Goal: Task Accomplishment & Management: Manage account settings

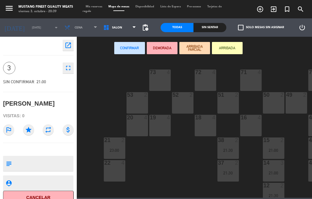
click at [45, 159] on textarea at bounding box center [43, 163] width 59 height 13
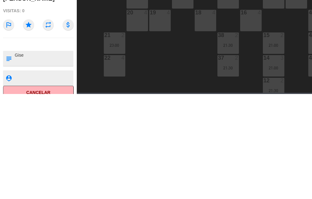
type textarea "Gise"
click at [58, 157] on div at bounding box center [43, 163] width 59 height 15
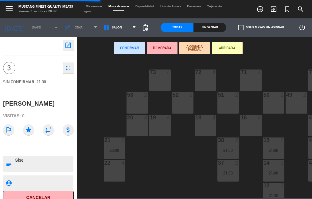
click at [102, 92] on div "73 4 72 4 71 4 69 8 70 4 80 8 50 2 53 2 52 2 51 2 49 2 68 6 81 8 18 4 16 4 19 4…" at bounding box center [196, 129] width 232 height 140
click at [244, 125] on div "16 4" at bounding box center [250, 125] width 21 height 21
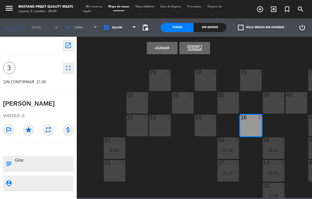
click at [162, 54] on button "Asignar" at bounding box center [162, 48] width 31 height 12
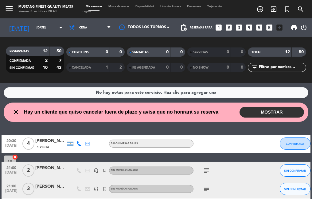
click at [203, 110] on span "Hay un cliente que quiso cancelar fuera de plazo y avisa que no honrará su rese…" at bounding box center [121, 112] width 194 height 8
click at [186, 121] on div "close Hay un cliente que quiso cancelar fuera de plazo y avisa que no honrará s…" at bounding box center [156, 112] width 304 height 19
click at [176, 115] on span "Hay un cliente que quiso cancelar fuera de plazo y avisa que no honrará su rese…" at bounding box center [121, 112] width 194 height 8
click at [191, 115] on span "Hay un cliente que quiso cancelar fuera de plazo y avisa que no honrará su rese…" at bounding box center [121, 112] width 194 height 8
click at [262, 113] on button "MOSTRAR" at bounding box center [271, 112] width 64 height 11
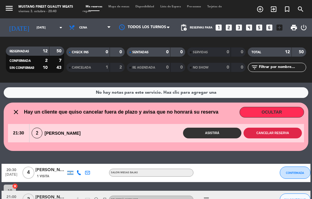
click at [278, 135] on button "Cancelar reserva" at bounding box center [272, 133] width 58 height 11
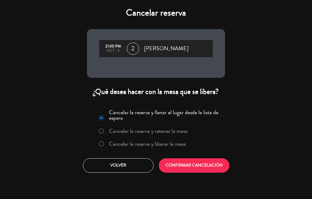
click at [173, 149] on label "Cancelar la reserva y liberar la mesa" at bounding box center [141, 144] width 93 height 11
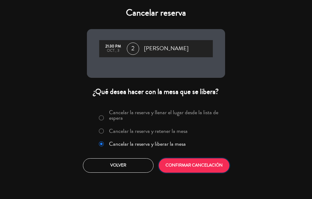
click at [194, 166] on button "CONFIRMAR CANCELACIÓN" at bounding box center [194, 166] width 71 height 14
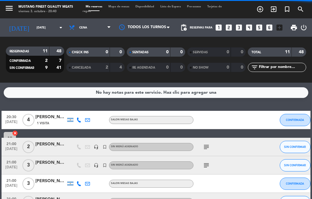
click at [115, 7] on span "Mapa de mesas" at bounding box center [118, 6] width 27 height 3
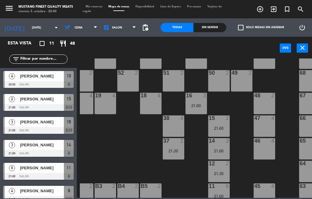
scroll to position [22, 54]
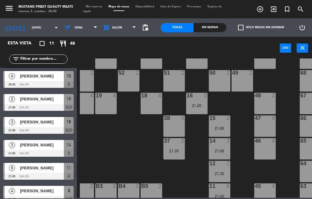
click at [195, 106] on div "21:00" at bounding box center [196, 106] width 21 height 4
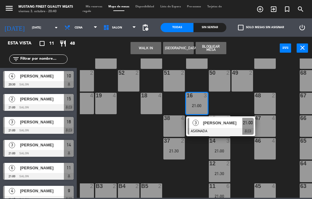
click at [173, 127] on div "38 4" at bounding box center [173, 126] width 21 height 21
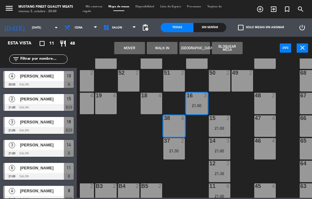
click at [132, 48] on button "Mover" at bounding box center [129, 48] width 31 height 12
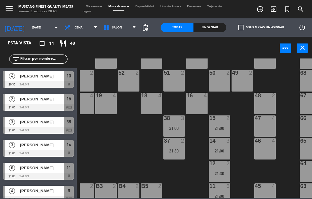
click at [31, 80] on div "[PERSON_NAME]" at bounding box center [41, 76] width 44 height 10
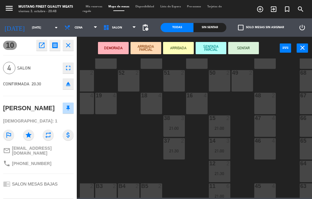
click at [68, 66] on icon "fullscreen" at bounding box center [67, 67] width 7 height 7
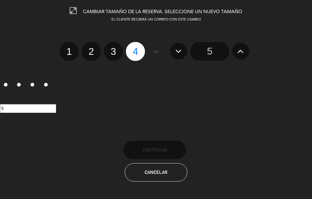
click at [238, 51] on icon at bounding box center [240, 51] width 6 height 10
click at [242, 51] on icon at bounding box center [240, 51] width 6 height 10
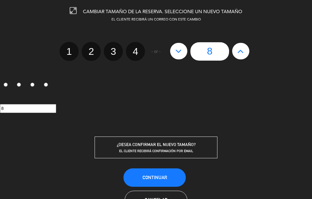
click at [179, 53] on icon at bounding box center [178, 51] width 6 height 10
type input "7"
click at [181, 51] on icon at bounding box center [178, 51] width 6 height 10
type input "6"
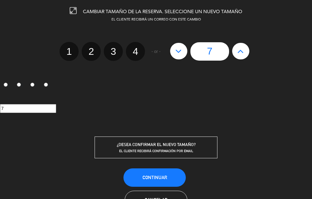
type input "6"
click at [149, 172] on button "Continuar" at bounding box center [154, 178] width 62 height 18
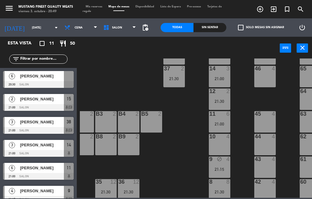
scroll to position [97, 54]
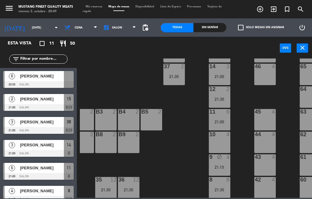
click at [102, 81] on div "73 4 72 4 71 4 69 8 70 4 80 8 50 2 53 2 52 2 51 2 49 2 68 6 81 8 18 4 16 4 19 4…" at bounding box center [196, 129] width 232 height 140
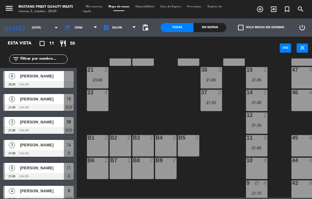
scroll to position [71, 9]
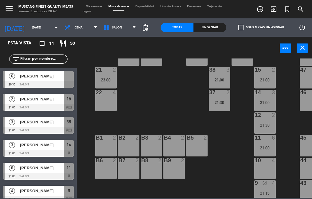
click at [266, 146] on div "21:00" at bounding box center [264, 148] width 21 height 4
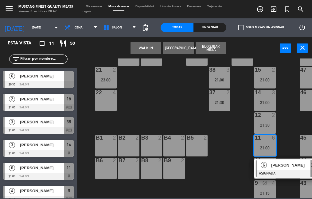
click at [102, 105] on div "22 4" at bounding box center [105, 100] width 21 height 21
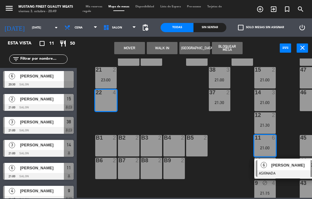
click at [133, 50] on button "Mover" at bounding box center [129, 48] width 31 height 12
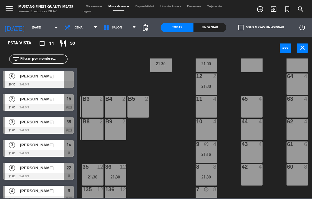
scroll to position [109, 84]
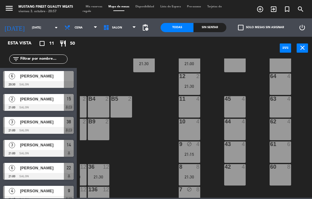
click at [55, 76] on span "[PERSON_NAME]" at bounding box center [42, 76] width 44 height 6
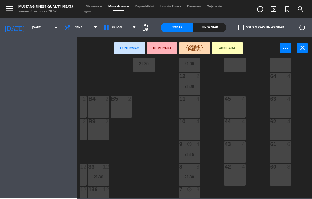
click at [186, 110] on div "11 4" at bounding box center [188, 106] width 21 height 21
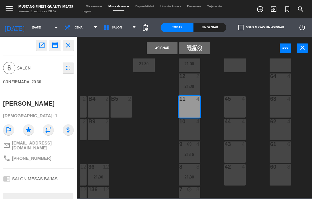
click at [160, 50] on button "Asignar" at bounding box center [162, 48] width 31 height 12
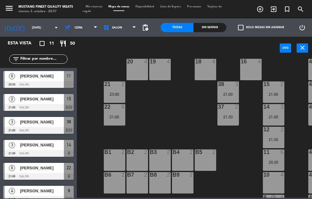
scroll to position [56, 0]
click at [115, 113] on div "22 6 21:00" at bounding box center [114, 115] width 21 height 21
click at [193, 117] on div "73 4 72 4 71 4 69 8 70 4 80 8 50 2 53 2 52 2 51 2 49 2 68 6 81 8 18 4 16 4 19 4…" at bounding box center [196, 129] width 232 height 140
click at [40, 169] on span "[PERSON_NAME]" at bounding box center [42, 168] width 44 height 6
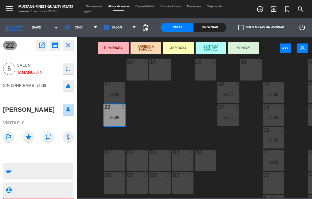
click at [240, 51] on button "SENTAR" at bounding box center [243, 48] width 31 height 12
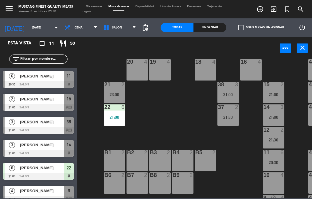
click at [43, 147] on span "[PERSON_NAME]" at bounding box center [42, 145] width 44 height 6
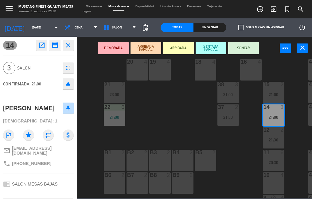
click at [237, 49] on button "SENTAR" at bounding box center [243, 48] width 31 height 12
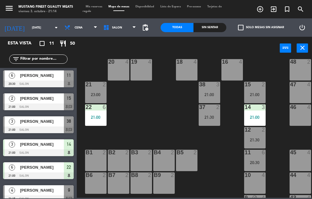
scroll to position [0, 0]
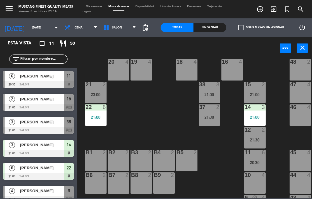
click at [43, 168] on span "[PERSON_NAME]" at bounding box center [42, 168] width 44 height 6
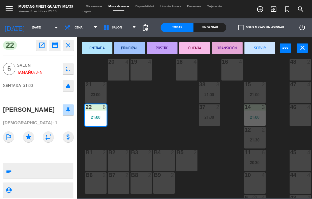
click at [70, 47] on icon "close" at bounding box center [67, 45] width 7 height 7
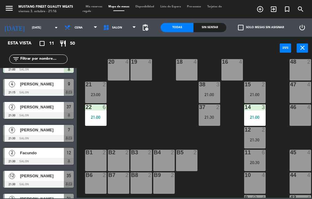
scroll to position [122, 0]
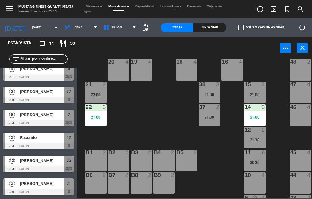
click at [37, 166] on div at bounding box center [38, 169] width 71 height 7
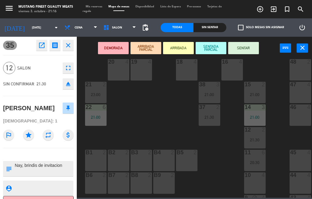
click at [241, 48] on button "SENTAR" at bounding box center [243, 48] width 31 height 12
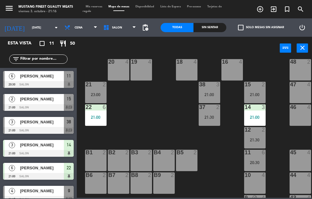
scroll to position [45, 0]
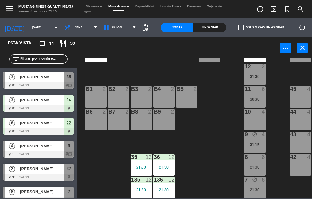
click at [170, 63] on div "73 4 72 4 71 4 69 8 70 4 80 8 50 2 53 2 52 2 51 2 49 2 68 6 81 8 18 4 16 4 19 4…" at bounding box center [196, 129] width 232 height 140
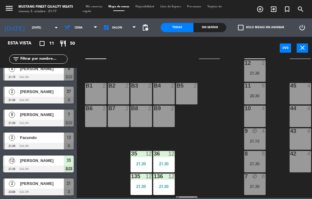
scroll to position [121, 19]
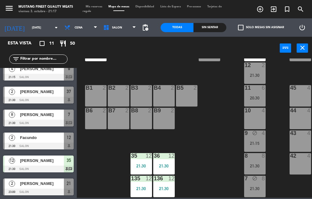
click at [210, 164] on div "73 4 72 4 71 4 69 8 70 4 80 8 50 2 53 2 52 2 51 2 49 2 68 6 81 8 18 4 16 4 19 4…" at bounding box center [196, 129] width 232 height 140
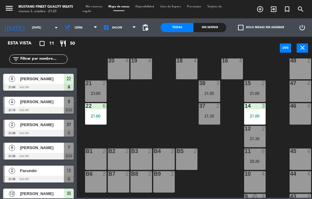
scroll to position [122, 0]
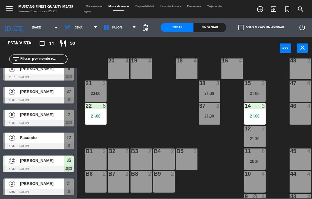
click at [47, 112] on span "[PERSON_NAME]" at bounding box center [42, 115] width 44 height 6
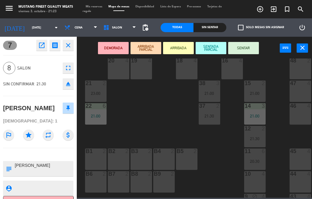
click at [243, 49] on button "SENTAR" at bounding box center [243, 48] width 31 height 12
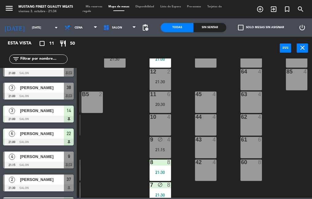
scroll to position [119, 113]
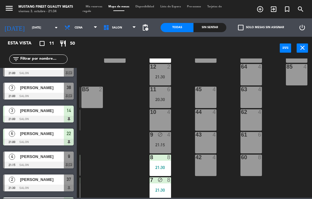
click at [154, 165] on div "8 8 21:30" at bounding box center [159, 165] width 21 height 21
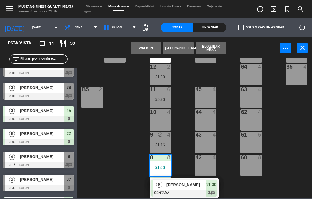
click at [251, 74] on div "64 4" at bounding box center [250, 74] width 21 height 21
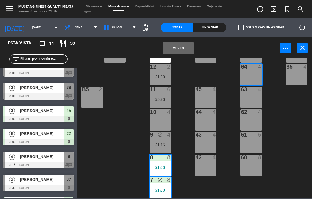
click at [229, 103] on div "73 4 72 4 71 4 69 8 70 4 80 8 50 2 53 2 52 2 51 2 49 2 68 6 81 8 18 4 16 4 19 4…" at bounding box center [196, 129] width 232 height 140
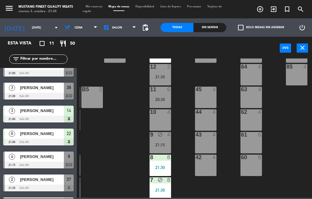
click at [159, 169] on div "21:30" at bounding box center [159, 168] width 21 height 4
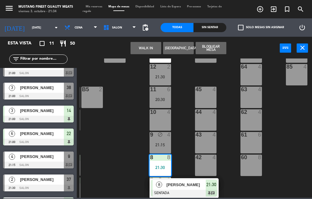
click at [90, 104] on div "B5 2" at bounding box center [91, 97] width 21 height 21
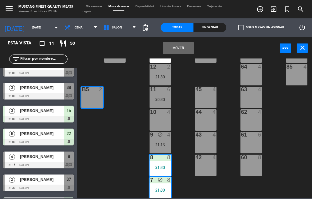
click at [175, 49] on button "Mover" at bounding box center [178, 48] width 31 height 12
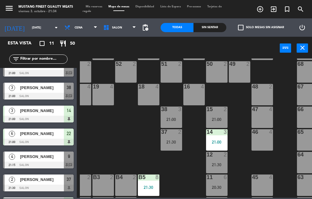
scroll to position [31, 57]
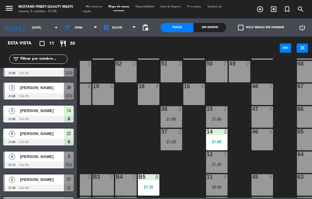
click at [149, 185] on div "21:30" at bounding box center [148, 187] width 21 height 4
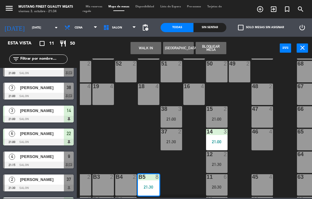
click at [124, 74] on div "52 2" at bounding box center [125, 71] width 21 height 21
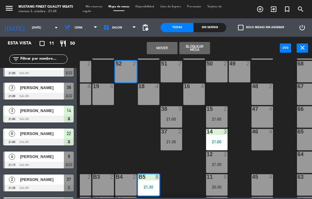
click at [161, 50] on button "Mover" at bounding box center [162, 48] width 31 height 12
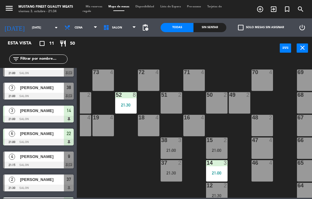
scroll to position [1, 57]
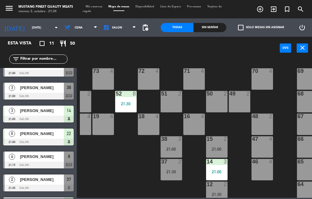
click at [125, 101] on div "52 8 21:30" at bounding box center [125, 101] width 21 height 21
click at [102, 82] on div "73 4" at bounding box center [102, 78] width 21 height 21
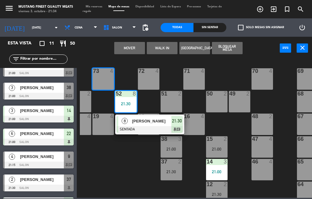
click at [143, 76] on div "72 4" at bounding box center [148, 78] width 21 height 21
click at [135, 52] on button "Mover" at bounding box center [129, 48] width 31 height 12
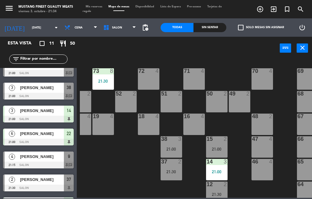
click at [105, 81] on div "21:30" at bounding box center [102, 81] width 21 height 4
click at [149, 78] on div "72 4" at bounding box center [148, 78] width 21 height 21
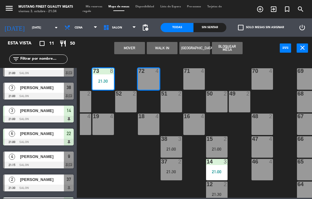
click at [124, 148] on div "73 8 21:30 72 4 71 4 69 8 70 4 80 8 50 2 53 2 52 2 51 2 49 2 68 6 81 8 18 4 16 …" at bounding box center [196, 129] width 232 height 140
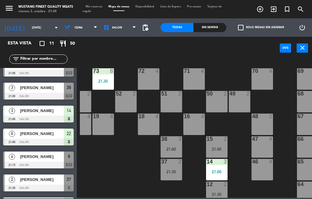
click at [147, 76] on div "72 4" at bounding box center [148, 78] width 21 height 21
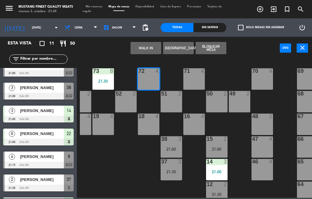
click at [105, 80] on div "21:30" at bounding box center [102, 81] width 21 height 4
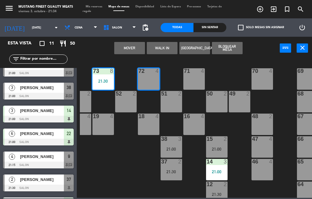
click at [128, 149] on div "73 8 21:30 72 4 71 4 69 8 70 4 80 8 50 2 53 2 52 2 51 2 49 2 68 6 81 8 18 4 16 …" at bounding box center [196, 129] width 232 height 140
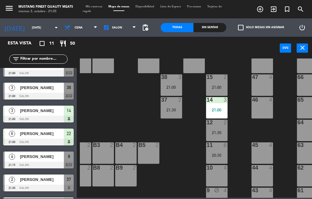
scroll to position [70, 57]
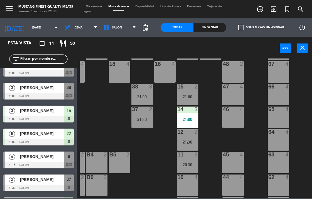
click at [105, 152] on div "2" at bounding box center [105, 155] width 4 height 6
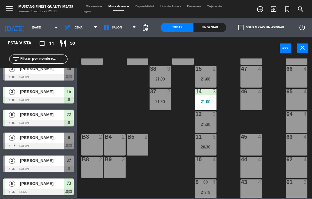
scroll to position [52, 0]
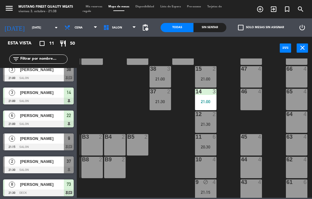
click at [48, 136] on span "[PERSON_NAME]" at bounding box center [42, 139] width 44 height 6
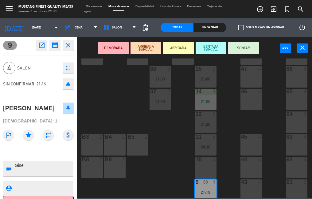
click at [239, 50] on button "SENTAR" at bounding box center [243, 48] width 31 height 12
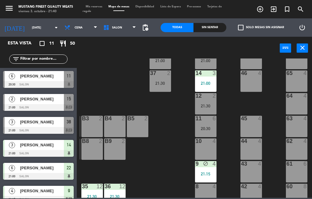
scroll to position [75, 68]
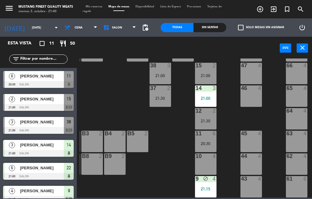
click at [56, 82] on div at bounding box center [38, 84] width 71 height 7
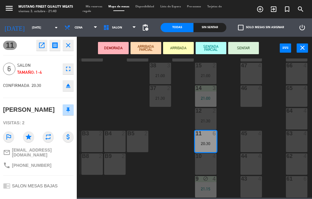
click at [243, 49] on button "SENTAR" at bounding box center [243, 48] width 31 height 12
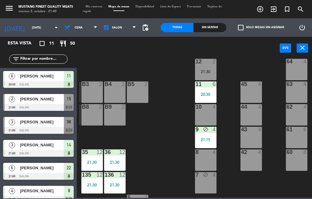
scroll to position [125, 68]
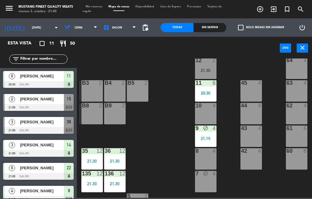
click at [157, 110] on div "73 8 21:30 72 4 71 4 69 8 70 4 80 8 50 2 53 2 52 2 51 2 49 2 68 6 81 8 18 4 16 …" at bounding box center [196, 129] width 232 height 140
click at [203, 131] on icon "block" at bounding box center [205, 128] width 5 height 5
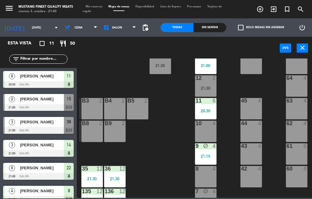
scroll to position [108, 68]
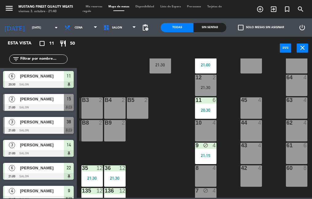
click at [199, 152] on div "9 block 4 21:15" at bounding box center [205, 153] width 21 height 21
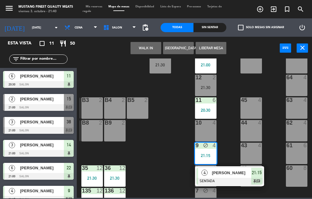
click at [160, 67] on div "37 2 21:30" at bounding box center [159, 62] width 21 height 21
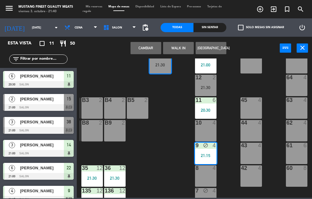
click at [151, 49] on button "Cambiar" at bounding box center [145, 48] width 31 height 12
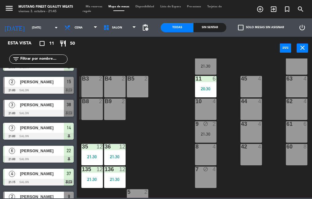
scroll to position [18, 0]
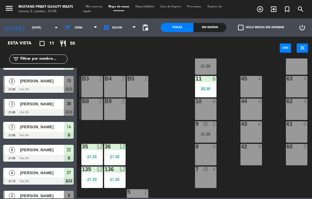
click at [45, 106] on span "[PERSON_NAME]" at bounding box center [42, 104] width 44 height 6
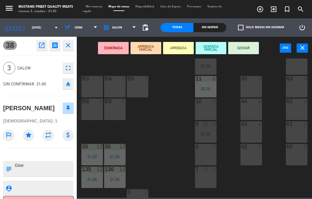
click at [242, 49] on button "SENTAR" at bounding box center [243, 48] width 31 height 12
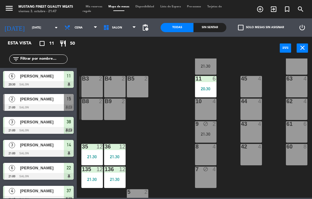
click at [44, 125] on span "[PERSON_NAME]" at bounding box center [42, 122] width 44 height 6
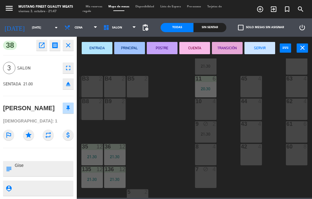
click at [169, 160] on div "73 8 21:30 72 4 71 4 69 8 70 4 80 8 50 2 53 2 52 2 51 2 49 2 68 6 81 8 18 4 16 …" at bounding box center [196, 129] width 232 height 140
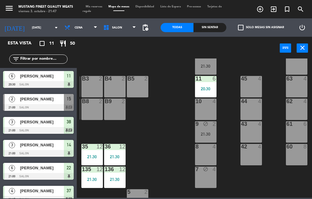
click at [204, 128] on div "9 block 2 21:30" at bounding box center [205, 131] width 21 height 21
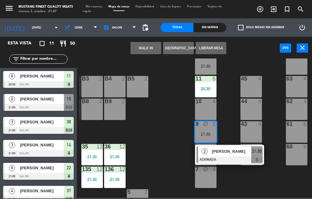
click at [205, 111] on div "10 4" at bounding box center [205, 109] width 21 height 21
click at [151, 49] on button "Mover" at bounding box center [145, 48] width 31 height 12
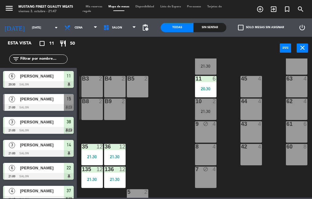
click at [56, 121] on span "[PERSON_NAME]" at bounding box center [42, 122] width 44 height 6
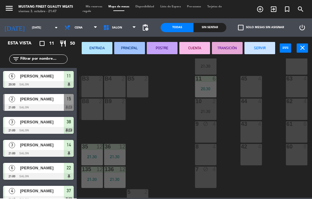
click at [205, 133] on div "9 block 4" at bounding box center [205, 131] width 21 height 21
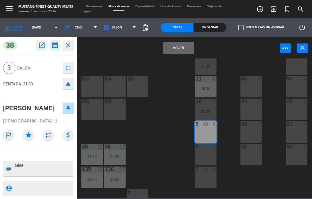
click at [183, 48] on button "Mover" at bounding box center [178, 48] width 31 height 12
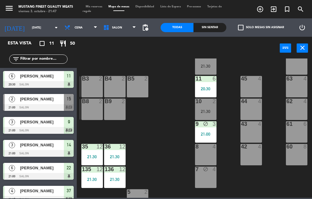
click at [44, 103] on div "[PERSON_NAME]" at bounding box center [41, 99] width 44 height 10
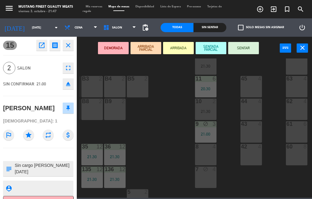
click at [149, 155] on div "73 8 21:30 72 4 71 4 69 8 70 4 80 8 50 2 53 2 52 2 51 2 49 2 68 6 81 8 18 4 16 …" at bounding box center [196, 129] width 232 height 140
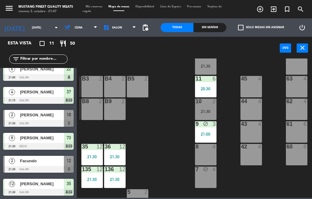
scroll to position [100, 0]
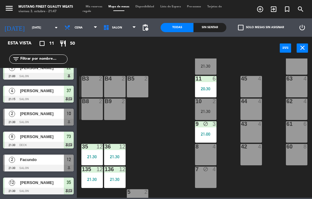
click at [43, 135] on span "[PERSON_NAME]" at bounding box center [42, 137] width 44 height 6
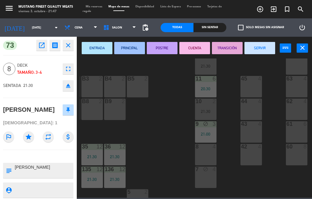
click at [155, 159] on div "73 8 21:30 72 4 71 4 69 8 70 4 80 8 50 2 53 2 52 2 51 2 49 2 68 6 81 8 18 4 16 …" at bounding box center [196, 129] width 232 height 140
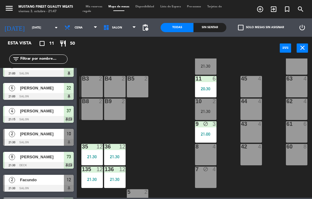
scroll to position [80, 0]
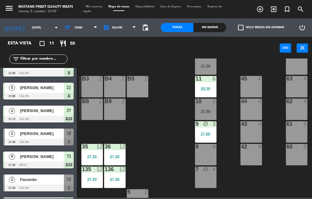
click at [40, 159] on span "[PERSON_NAME]" at bounding box center [42, 157] width 44 height 6
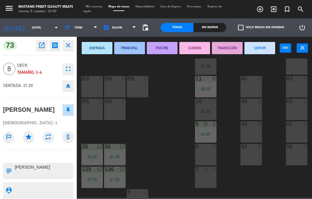
click at [55, 167] on textarea at bounding box center [43, 170] width 59 height 13
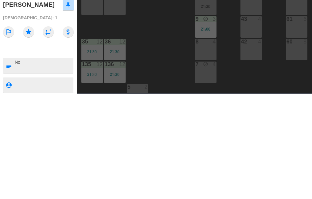
type textarea "N"
click at [104, 134] on div "73 8 21:30 72 4 71 4 69 8 70 4 80 8 50 2 53 2 52 2 51 2 49 2 68 6 81 8 18 4 16 …" at bounding box center [196, 129] width 232 height 140
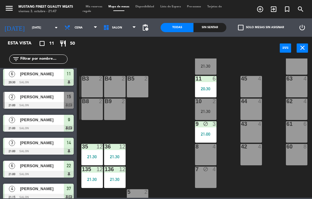
scroll to position [2, 0]
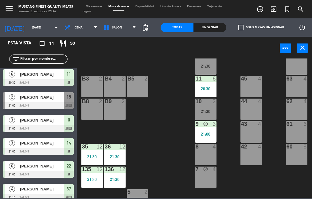
click at [42, 124] on div "[PERSON_NAME]" at bounding box center [41, 120] width 44 height 10
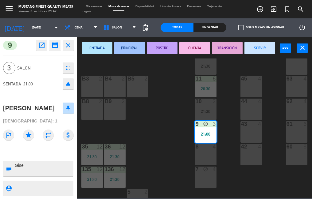
click at [162, 145] on div "73 8 21:30 72 4 71 4 69 8 70 4 80 8 50 2 53 2 52 2 51 2 49 2 68 6 81 8 18 4 16 …" at bounding box center [196, 129] width 232 height 140
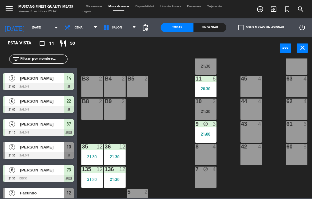
scroll to position [67, 0]
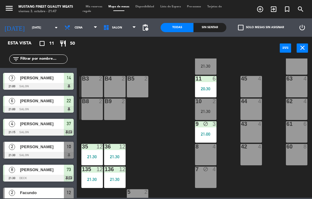
click at [38, 128] on div "[PERSON_NAME]" at bounding box center [41, 124] width 44 height 10
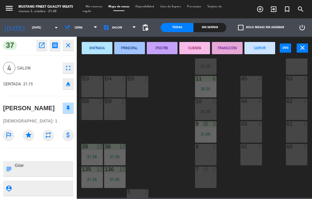
click at [153, 150] on div "73 8 21:30 72 4 71 4 69 8 70 4 80 8 50 2 53 2 52 2 51 2 49 2 68 6 81 8 18 4 16 …" at bounding box center [196, 129] width 232 height 140
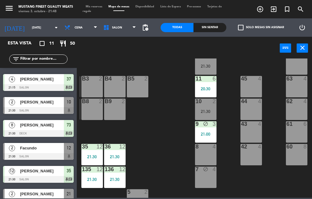
scroll to position [122, 0]
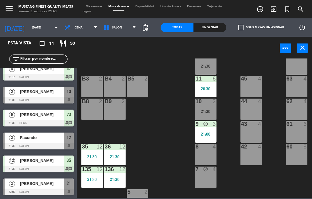
click at [45, 162] on span "[PERSON_NAME]" at bounding box center [42, 161] width 44 height 6
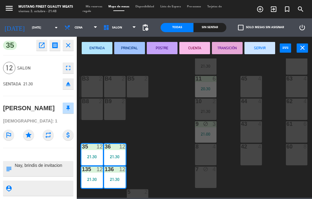
click at [162, 131] on div "73 8 21:30 72 4 71 4 69 8 70 4 80 8 50 2 53 2 52 2 51 2 49 2 68 6 81 8 18 4 16 …" at bounding box center [196, 129] width 232 height 140
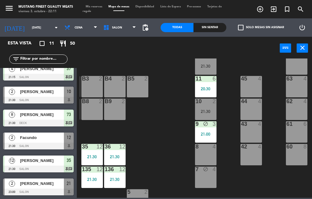
click at [44, 142] on div "Facundo" at bounding box center [41, 138] width 44 height 10
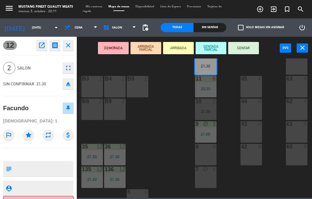
click at [244, 50] on button "SENTAR" at bounding box center [243, 48] width 31 height 12
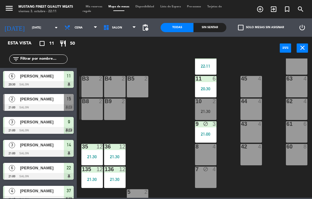
scroll to position [22, 0]
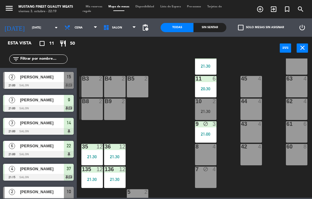
click at [33, 77] on span "[PERSON_NAME]" at bounding box center [42, 77] width 44 height 6
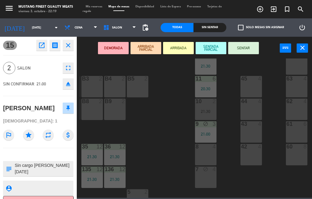
click at [155, 131] on div "73 8 21:30 72 4 71 4 69 8 70 4 80 8 50 2 53 2 52 2 51 2 49 2 68 6 81 8 18 4 16 …" at bounding box center [196, 129] width 232 height 140
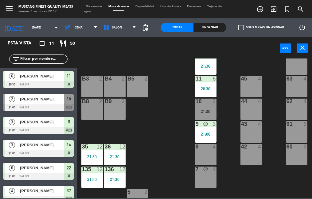
click at [50, 79] on span "[PERSON_NAME]" at bounding box center [42, 76] width 44 height 6
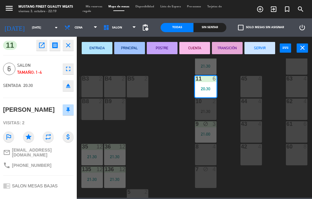
click at [261, 50] on button "SERVIR" at bounding box center [259, 48] width 31 height 12
click at [261, 50] on div "ENTRADA PRINCIPAL POSTRE CUENTA TRANSICIÓN SERVIR power_input close" at bounding box center [178, 48] width 203 height 23
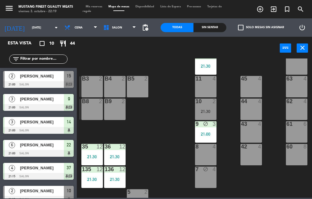
click at [58, 105] on div at bounding box center [38, 107] width 71 height 7
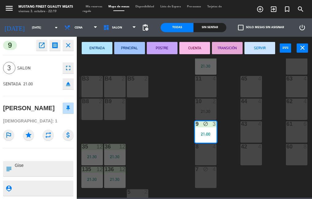
click at [207, 130] on div "9 block 3 21:00" at bounding box center [205, 131] width 21 height 21
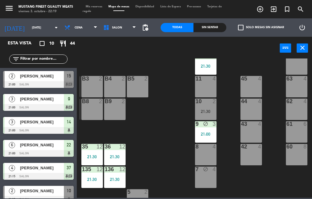
click at [49, 128] on div at bounding box center [38, 130] width 71 height 7
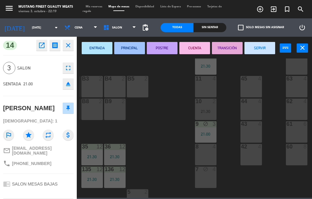
click at [262, 49] on button "SERVIR" at bounding box center [259, 48] width 31 height 12
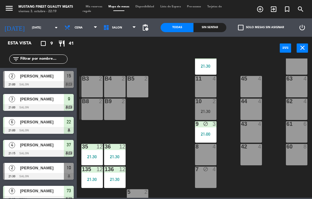
click at [46, 128] on div at bounding box center [38, 130] width 71 height 7
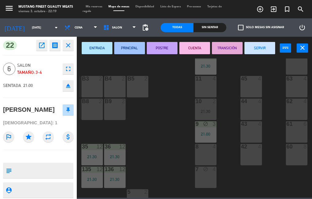
click at [262, 48] on button "SERVIR" at bounding box center [259, 48] width 31 height 12
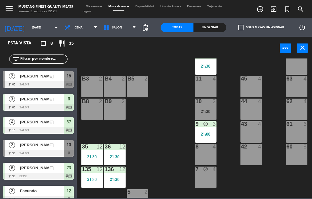
click at [60, 127] on div at bounding box center [38, 130] width 71 height 7
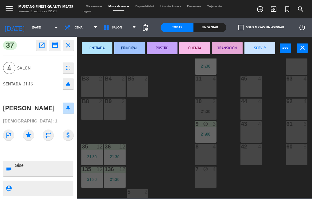
click at [263, 52] on button "SERVIR" at bounding box center [259, 48] width 31 height 12
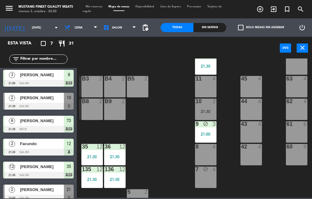
scroll to position [30, 0]
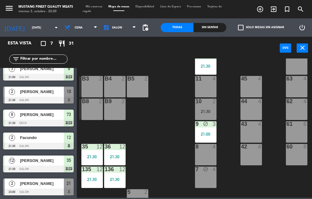
click at [48, 144] on div at bounding box center [38, 146] width 71 height 7
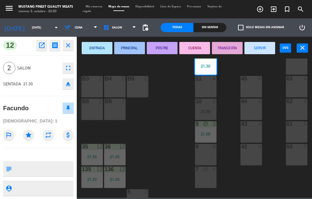
click at [260, 47] on button "SERVIR" at bounding box center [259, 48] width 31 height 12
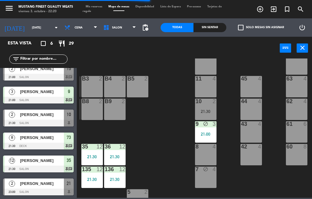
scroll to position [7, 0]
click at [46, 146] on div at bounding box center [38, 146] width 71 height 7
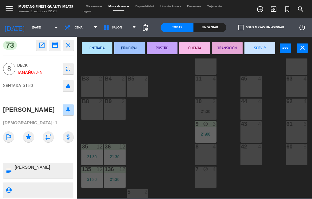
click at [39, 44] on icon "open_in_new" at bounding box center [41, 45] width 7 height 7
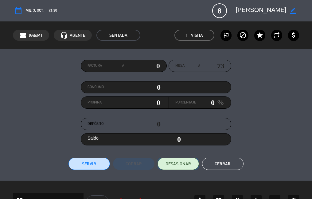
click at [180, 164] on span "DESASIGNAR" at bounding box center [177, 164] width 25 height 6
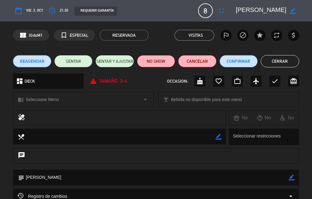
click at [295, 62] on button "Cerrar" at bounding box center [279, 61] width 38 height 12
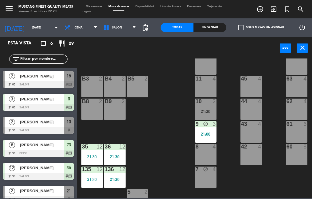
click at [161, 156] on div "73 8 21:30 72 4 71 4 69 8 70 4 80 8 50 2 53 2 52 2 51 2 49 2 68 6 81 8 18 4 16 …" at bounding box center [196, 129] width 232 height 140
click at [42, 102] on span "[PERSON_NAME]" at bounding box center [42, 99] width 44 height 6
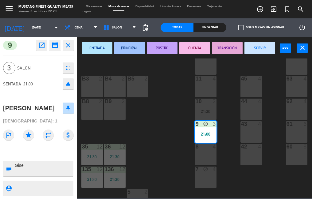
click at [69, 69] on icon "fullscreen" at bounding box center [67, 67] width 7 height 7
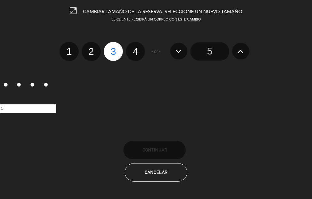
click at [94, 56] on label "2" at bounding box center [91, 51] width 19 height 19
click at [92, 48] on input "2" at bounding box center [90, 46] width 4 height 4
radio input "true"
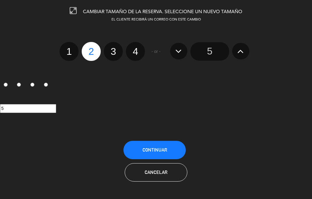
radio input "false"
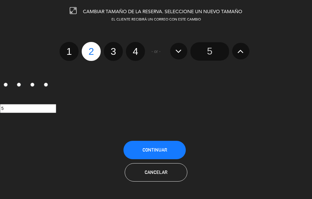
radio input "false"
radio input "true"
click at [160, 151] on span "Continuar" at bounding box center [154, 150] width 25 height 5
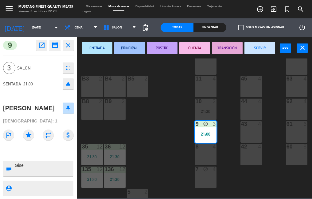
click at [157, 147] on div "73 4 72 4 71 4 69 8 70 4 80 8 50 2 53 2 52 2 51 2 49 2 68 6 81 8 18 4 16 4 19 4…" at bounding box center [196, 129] width 232 height 140
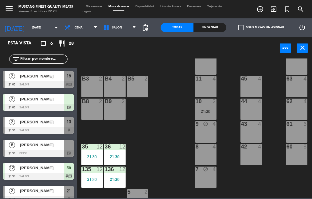
click at [33, 99] on span "[PERSON_NAME]" at bounding box center [42, 99] width 44 height 6
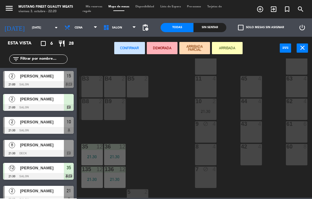
click at [213, 140] on div "9 block 4" at bounding box center [205, 131] width 21 height 21
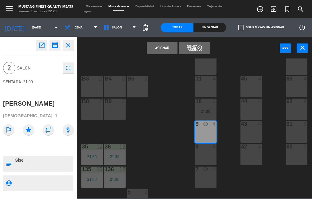
click at [197, 50] on button "Sentar y Asignar" at bounding box center [194, 48] width 31 height 12
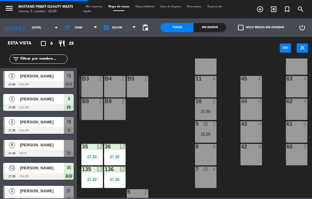
click at [163, 151] on div "73 4 72 4 71 4 69 8 70 4 80 8 50 2 53 2 52 2 51 2 49 2 68 6 81 8 18 4 16 4 19 4…" at bounding box center [196, 129] width 232 height 140
click at [172, 139] on div "73 4 72 4 71 4 69 8 70 4 80 8 50 2 53 2 52 2 51 2 49 2 68 6 81 8 18 4 16 4 19 4…" at bounding box center [196, 129] width 232 height 140
click at [170, 140] on div "73 4 72 4 71 4 69 8 70 4 80 8 50 2 53 2 52 2 51 2 49 2 68 6 81 8 18 4 16 4 19 4…" at bounding box center [196, 129] width 232 height 140
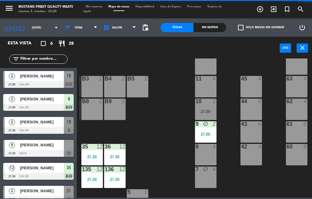
click at [169, 150] on div "73 4 72 4 71 4 69 8 70 4 80 8 50 2 53 2 52 2 51 2 49 2 68 6 81 8 18 4 16 4 19 4…" at bounding box center [196, 129] width 232 height 140
click at [207, 134] on div "21:00" at bounding box center [205, 134] width 21 height 4
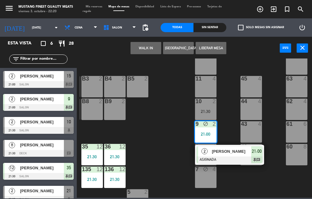
click at [215, 152] on span "[PERSON_NAME]" at bounding box center [231, 151] width 39 height 6
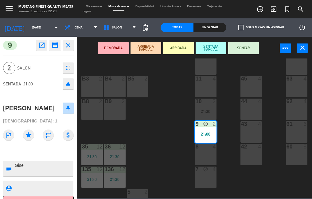
click at [242, 49] on button "SENTAR" at bounding box center [243, 48] width 31 height 12
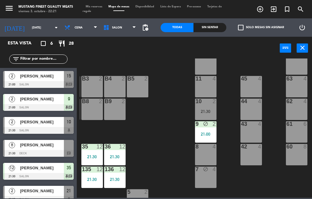
click at [52, 100] on span "[PERSON_NAME]" at bounding box center [42, 99] width 44 height 6
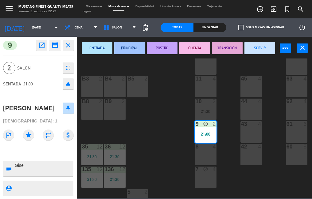
click at [65, 64] on icon "fullscreen" at bounding box center [67, 67] width 7 height 7
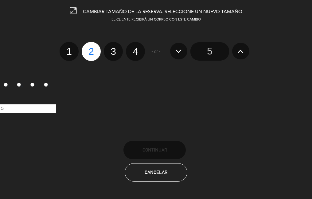
click at [111, 59] on label "3" at bounding box center [113, 51] width 19 height 19
click at [111, 48] on input "3" at bounding box center [112, 46] width 4 height 4
radio input "true"
radio input "false"
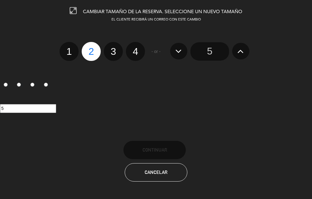
radio input "false"
radio input "true"
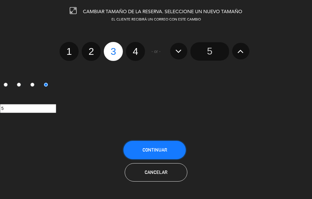
click at [164, 157] on button "Continuar" at bounding box center [154, 150] width 62 height 18
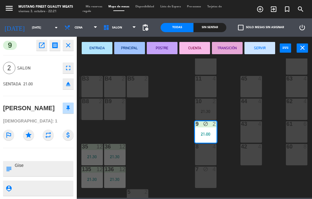
click at [169, 144] on div "73 4 72 4 71 4 69 8 70 4 80 8 50 2 53 2 52 2 51 2 49 2 68 6 81 8 18 4 16 4 19 4…" at bounding box center [196, 129] width 232 height 140
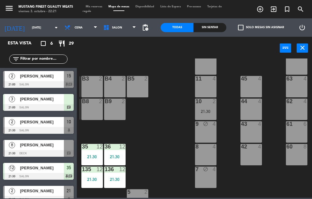
click at [57, 96] on span "[PERSON_NAME]" at bounding box center [42, 99] width 44 height 6
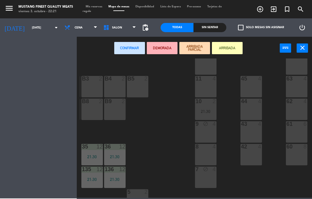
click at [213, 140] on div "9 block 4" at bounding box center [205, 131] width 21 height 21
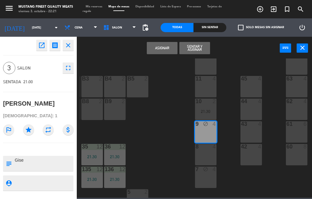
click at [196, 50] on button "Sentar y Asignar" at bounding box center [194, 48] width 31 height 12
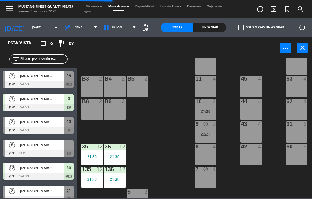
click at [46, 98] on span "[PERSON_NAME]" at bounding box center [42, 99] width 44 height 6
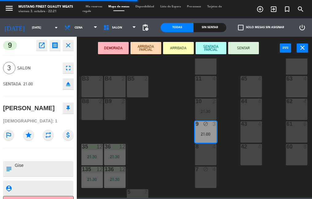
click at [247, 44] on button "SENTAR" at bounding box center [243, 48] width 31 height 12
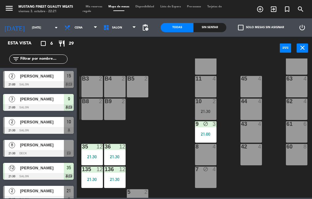
click at [39, 103] on div "[PERSON_NAME]" at bounding box center [41, 99] width 44 height 10
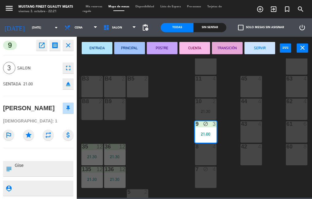
click at [267, 53] on button "SERVIR" at bounding box center [259, 48] width 31 height 12
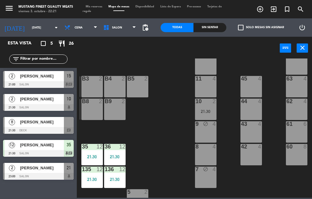
click at [161, 120] on div "73 4 72 4 71 4 69 8 70 4 80 8 50 2 53 2 52 2 51 2 49 2 68 6 81 8 18 4 16 4 19 4…" at bounding box center [196, 129] width 232 height 140
click at [155, 132] on div "73 4 72 4 71 4 69 8 70 4 80 8 50 2 53 2 52 2 51 2 49 2 68 6 81 8 18 4 16 4 19 4…" at bounding box center [196, 129] width 232 height 140
click at [155, 122] on div "73 4 72 4 71 4 69 8 70 4 80 8 50 2 53 2 52 2 51 2 49 2 68 6 81 8 18 4 16 4 19 4…" at bounding box center [196, 129] width 232 height 140
click at [154, 124] on div "73 4 72 4 71 4 69 8 70 4 80 8 50 2 53 2 52 2 51 2 49 2 68 6 81 8 18 4 16 4 19 4…" at bounding box center [196, 129] width 232 height 140
click at [165, 141] on div "73 4 72 4 71 4 69 8 70 4 80 8 50 2 53 2 52 2 51 2 49 2 68 6 81 8 18 4 16 4 19 4…" at bounding box center [196, 129] width 232 height 140
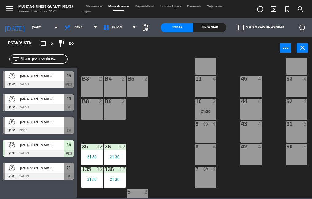
click at [45, 147] on span "[PERSON_NAME]" at bounding box center [42, 145] width 44 height 6
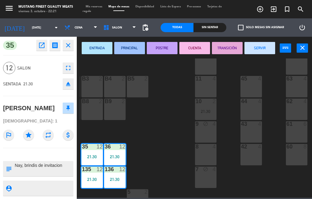
click at [182, 136] on div "73 4 72 4 71 4 69 8 70 4 80 8 50 2 53 2 52 2 51 2 49 2 68 6 81 8 18 4 16 4 19 4…" at bounding box center [196, 129] width 232 height 140
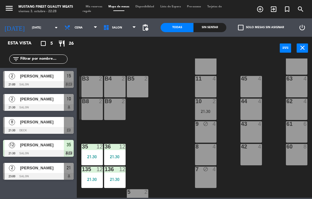
click at [52, 119] on span "[PERSON_NAME]" at bounding box center [42, 122] width 44 height 6
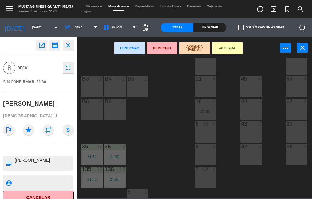
click at [164, 146] on div "73 4 72 4 71 4 69 8 70 4 80 8 50 2 53 2 52 2 51 2 49 2 68 6 81 8 18 4 16 4 19 4…" at bounding box center [196, 129] width 232 height 140
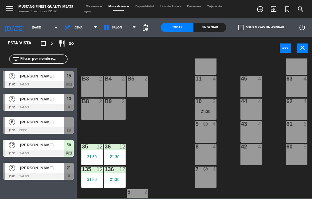
click at [52, 81] on div "[PERSON_NAME]" at bounding box center [41, 76] width 44 height 10
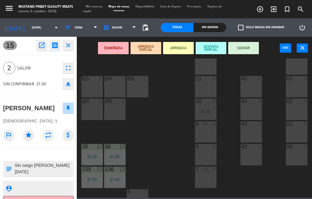
click at [41, 47] on icon "open_in_new" at bounding box center [41, 45] width 7 height 7
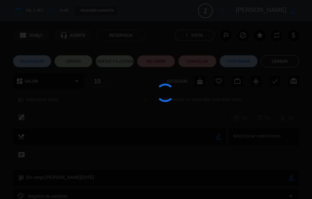
click at [155, 59] on div at bounding box center [156, 99] width 312 height 199
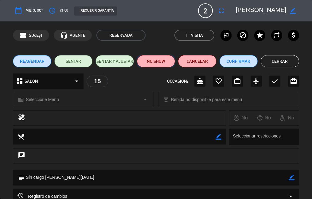
click at [157, 60] on button "NO SHOW" at bounding box center [156, 61] width 38 height 12
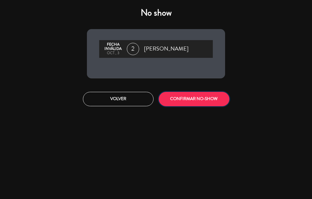
click at [187, 104] on button "CONFIRMAR NO-SHOW" at bounding box center [194, 99] width 71 height 14
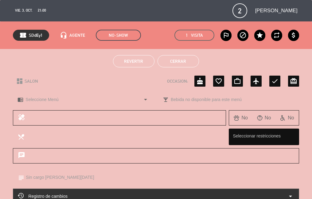
click at [182, 63] on button "Cerrar" at bounding box center [177, 61] width 41 height 12
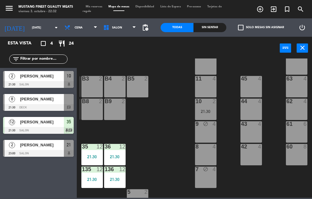
click at [55, 85] on div at bounding box center [38, 84] width 71 height 7
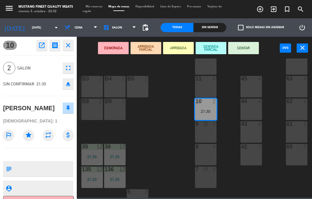
click at [44, 48] on icon "open_in_new" at bounding box center [41, 45] width 7 height 7
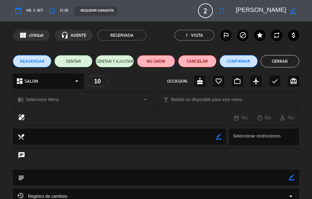
click at [157, 60] on button "NO SHOW" at bounding box center [156, 61] width 38 height 12
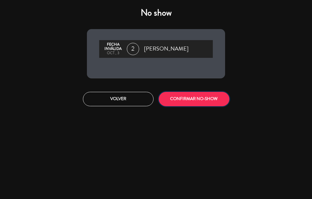
click at [190, 92] on button "CONFIRMAR NO-SHOW" at bounding box center [194, 99] width 71 height 14
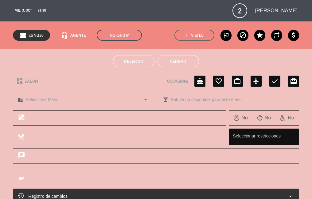
click at [183, 60] on button "Cerrar" at bounding box center [177, 61] width 41 height 12
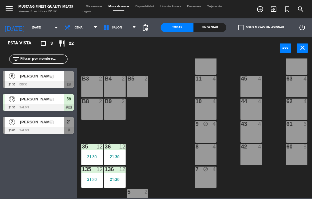
click at [47, 75] on span "[PERSON_NAME]" at bounding box center [42, 76] width 44 height 6
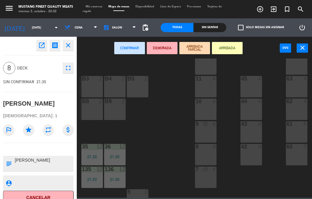
click at [44, 49] on button "open_in_new" at bounding box center [41, 45] width 11 height 11
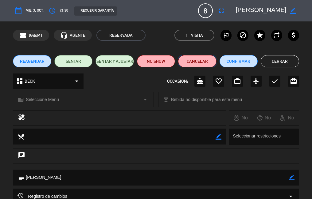
click at [198, 62] on button "Cancelar" at bounding box center [197, 61] width 38 height 12
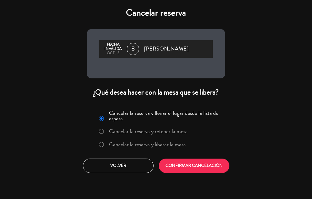
click at [167, 150] on label "Cancelar la reserva y liberar la mesa" at bounding box center [141, 145] width 93 height 11
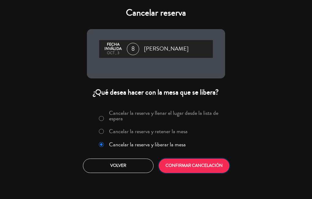
click at [188, 166] on button "CONFIRMAR CANCELACIÓN" at bounding box center [194, 166] width 71 height 14
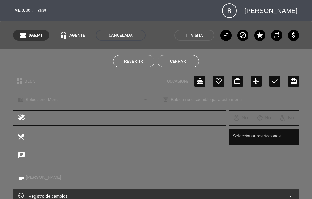
click at [178, 66] on button "Cerrar" at bounding box center [177, 61] width 41 height 12
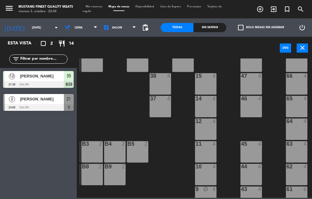
scroll to position [45, 68]
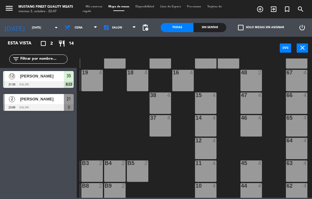
click at [44, 82] on div at bounding box center [38, 84] width 71 height 7
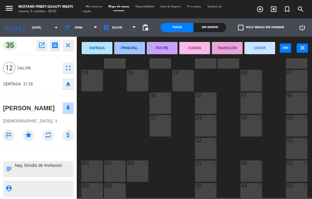
click at [259, 48] on button "SERVIR" at bounding box center [259, 48] width 31 height 12
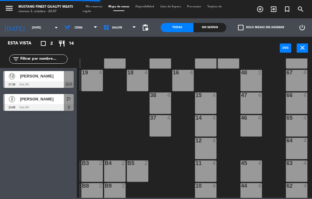
click at [93, 7] on span "Mis reservas" at bounding box center [93, 6] width 23 height 3
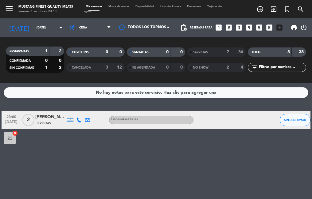
click at [119, 6] on span "Mapa de mesas" at bounding box center [118, 6] width 27 height 3
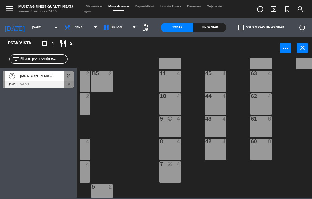
scroll to position [135, 104]
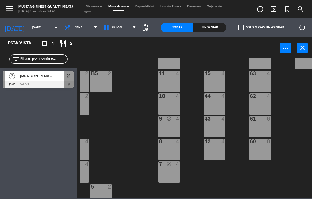
click at [28, 76] on span "[PERSON_NAME]" at bounding box center [42, 76] width 44 height 6
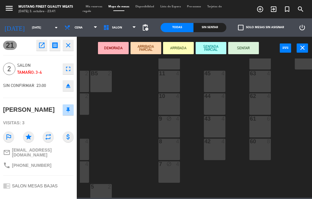
click at [44, 50] on button "open_in_new" at bounding box center [41, 45] width 11 height 11
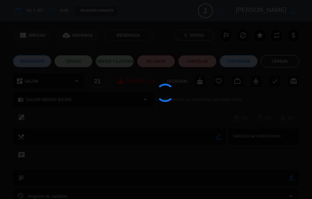
click at [195, 61] on button "Cancelar" at bounding box center [197, 61] width 38 height 12
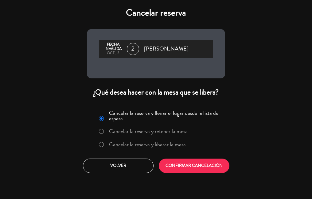
click at [113, 144] on label "Cancelar la reserva y liberar la mesa" at bounding box center [147, 145] width 77 height 6
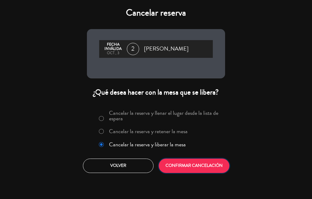
click at [186, 162] on button "CONFIRMAR CANCELACIÓN" at bounding box center [194, 166] width 71 height 14
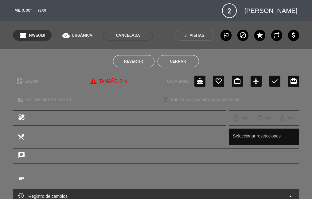
click at [176, 59] on button "Cerrar" at bounding box center [177, 61] width 41 height 12
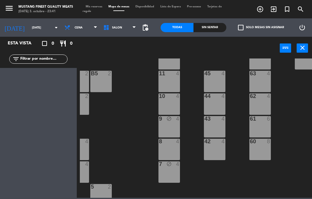
click at [142, 160] on div "73 4 72 4 71 4 69 8 70 4 80 8 50 2 53 2 52 2 51 2 49 2 68 6 81 8 18 4 16 4 19 4…" at bounding box center [196, 129] width 232 height 140
click at [92, 11] on span "Tarjetas de regalo" at bounding box center [151, 8] width 139 height 7
